Goal: Task Accomplishment & Management: Manage account settings

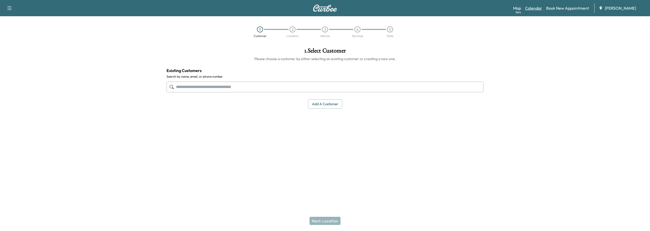
click at [533, 7] on link "Calendar" at bounding box center [533, 8] width 17 height 6
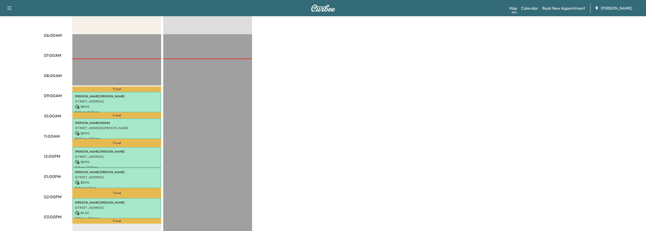
scroll to position [102, 0]
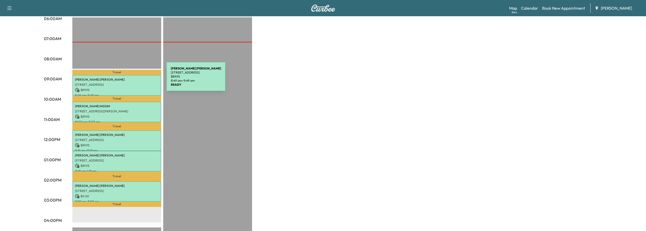
click at [128, 80] on p "ERIC PATTERSON" at bounding box center [117, 80] width 84 height 4
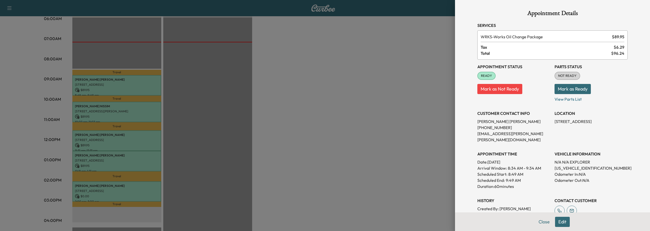
click at [577, 91] on button "Mark as Ready" at bounding box center [572, 89] width 36 height 10
drag, startPoint x: 541, startPoint y: 223, endPoint x: 539, endPoint y: 224, distance: 2.6
click at [541, 223] on button "Close" at bounding box center [544, 222] width 18 height 10
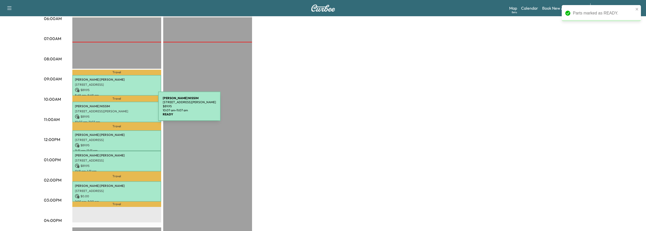
click at [124, 114] on p "$ 89.95" at bounding box center [117, 116] width 84 height 5
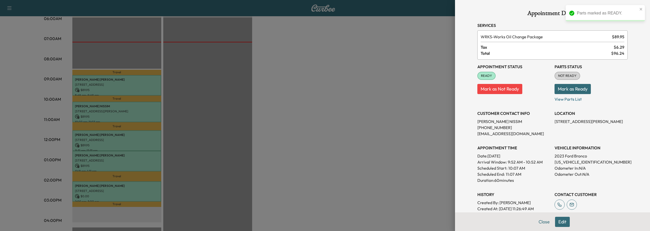
click at [578, 89] on button "Mark as Ready" at bounding box center [572, 89] width 36 height 10
drag, startPoint x: 540, startPoint y: 222, endPoint x: 529, endPoint y: 223, distance: 11.4
click at [540, 223] on button "Close" at bounding box center [544, 222] width 18 height 10
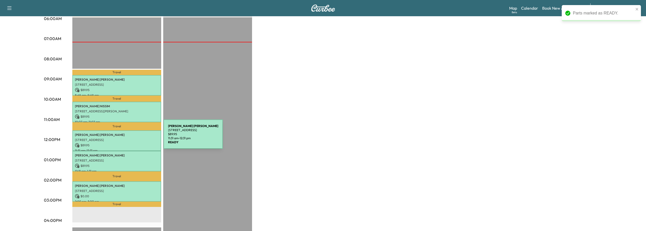
click at [125, 138] on p "[STREET_ADDRESS]" at bounding box center [117, 140] width 84 height 4
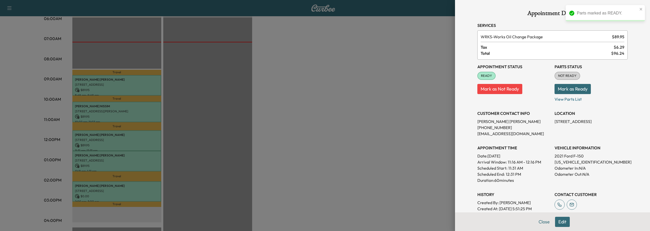
click at [571, 88] on button "Mark as Ready" at bounding box center [572, 89] width 36 height 10
click at [541, 222] on button "Close" at bounding box center [544, 222] width 18 height 10
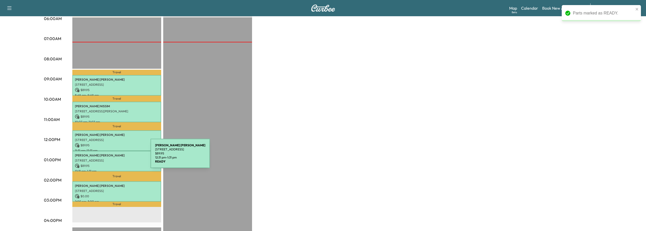
click at [111, 157] on div "[PERSON_NAME] [STREET_ADDRESS][PERSON_NAME] $ 89.95 12:31 pm - 1:31 pm" at bounding box center [116, 161] width 89 height 21
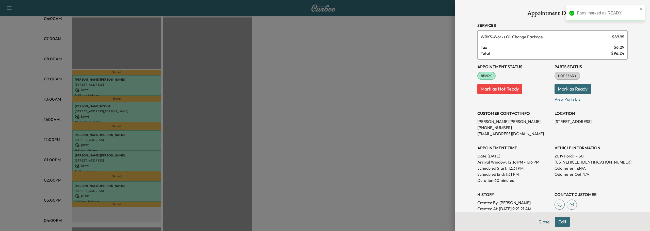
click at [570, 88] on button "Mark as Ready" at bounding box center [572, 89] width 36 height 10
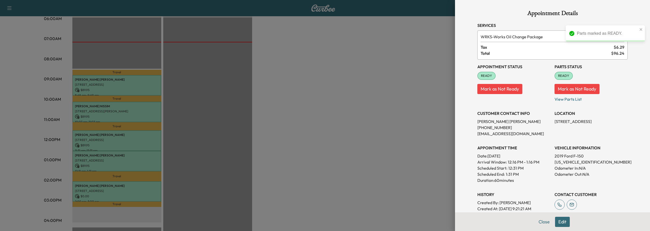
drag, startPoint x: 540, startPoint y: 222, endPoint x: 537, endPoint y: 223, distance: 3.3
click at [540, 222] on button "Close" at bounding box center [544, 222] width 18 height 10
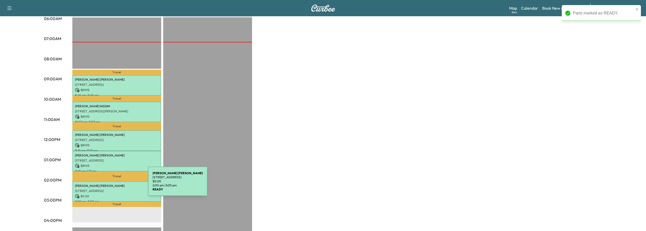
click at [117, 186] on p "NICOLA GARNETT" at bounding box center [117, 186] width 84 height 4
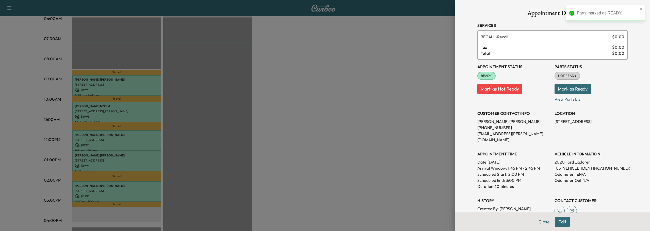
click at [577, 87] on button "Mark as Ready" at bounding box center [572, 89] width 36 height 10
click at [535, 223] on button "Close" at bounding box center [544, 222] width 18 height 10
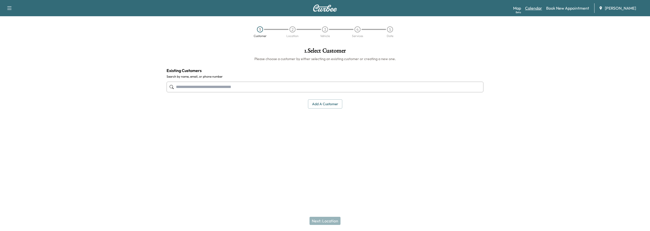
click at [532, 9] on link "Calendar" at bounding box center [533, 8] width 17 height 6
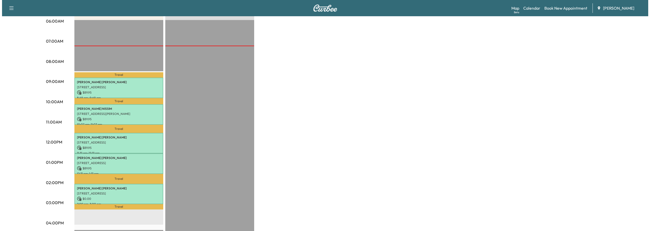
scroll to position [102, 0]
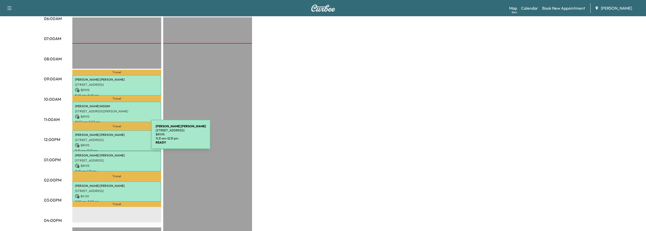
click at [113, 138] on p "[STREET_ADDRESS]" at bounding box center [117, 140] width 84 height 4
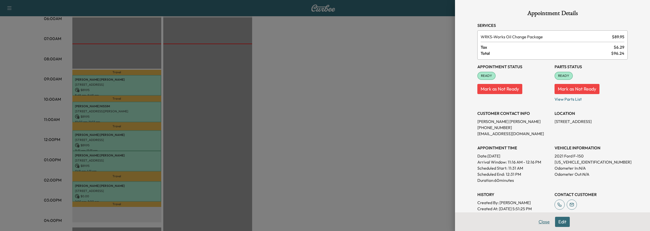
click at [540, 221] on button "Close" at bounding box center [544, 222] width 18 height 10
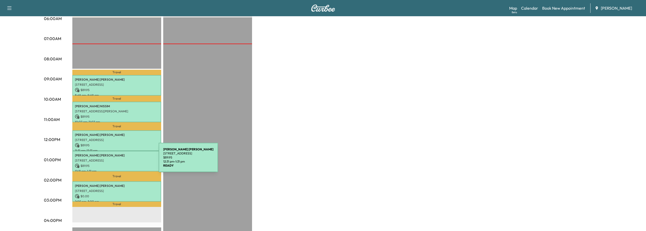
click at [121, 161] on p "[STREET_ADDRESS]" at bounding box center [117, 161] width 84 height 4
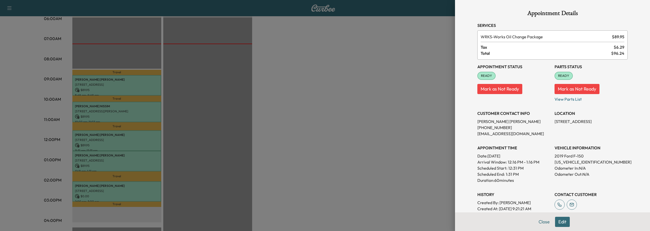
click at [129, 144] on div at bounding box center [325, 115] width 650 height 231
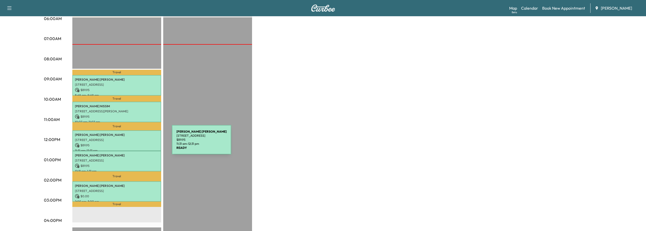
click at [134, 143] on p "$ 89.95" at bounding box center [117, 145] width 84 height 5
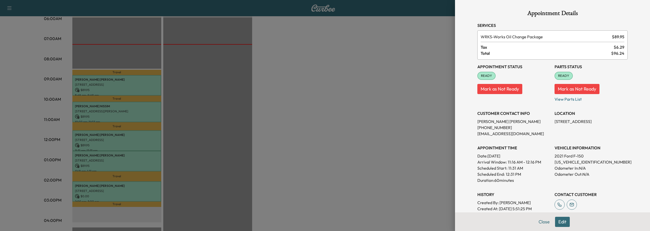
click at [117, 161] on div at bounding box center [325, 115] width 650 height 231
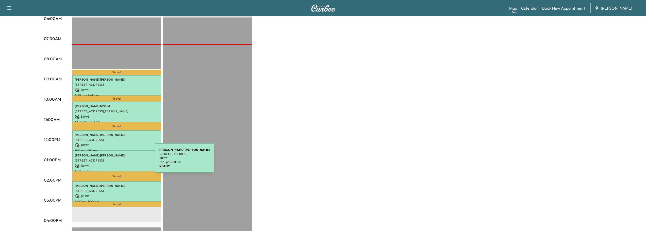
click at [117, 161] on div "[PERSON_NAME] [STREET_ADDRESS][PERSON_NAME] $ 89.95 12:31 pm - 1:31 pm" at bounding box center [116, 161] width 89 height 21
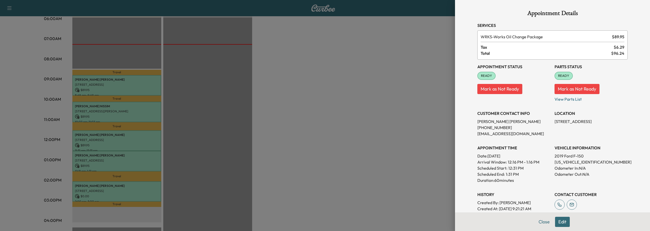
click at [334, 156] on div at bounding box center [325, 115] width 650 height 231
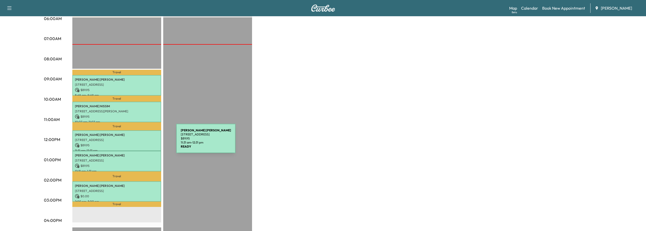
click at [137, 139] on p "[STREET_ADDRESS]" at bounding box center [117, 140] width 84 height 4
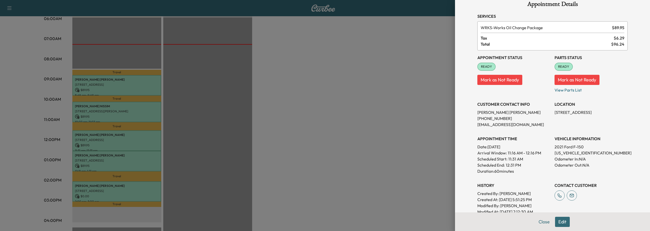
scroll to position [25, 0]
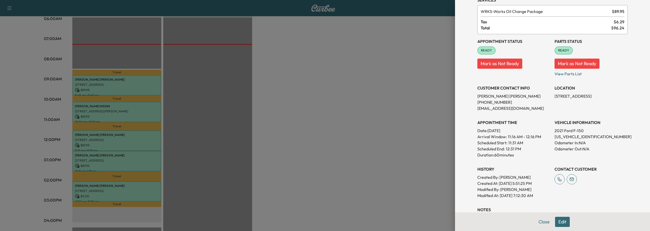
click at [120, 157] on div at bounding box center [325, 115] width 650 height 231
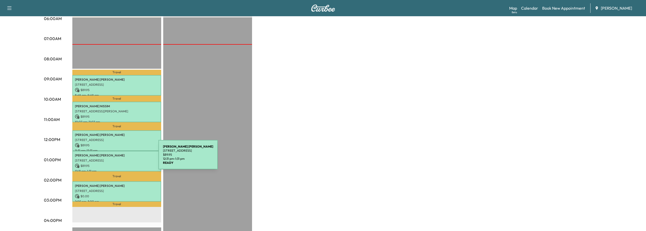
click at [120, 159] on p "[STREET_ADDRESS]" at bounding box center [117, 161] width 84 height 4
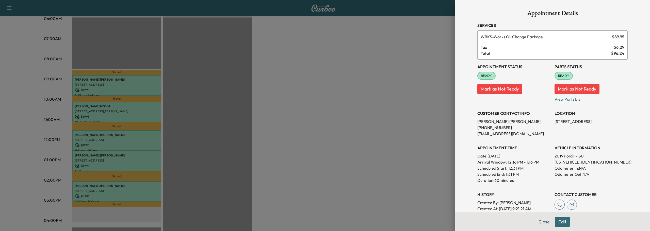
click at [9, 104] on div at bounding box center [325, 115] width 650 height 231
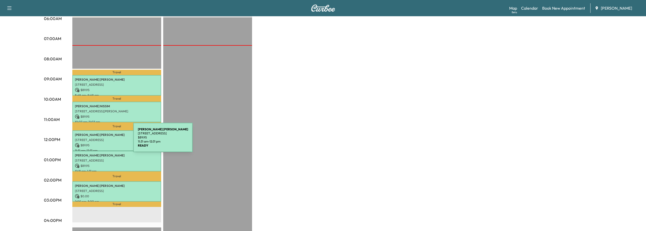
click at [96, 140] on p "[STREET_ADDRESS]" at bounding box center [117, 140] width 84 height 4
